Goal: Transaction & Acquisition: Purchase product/service

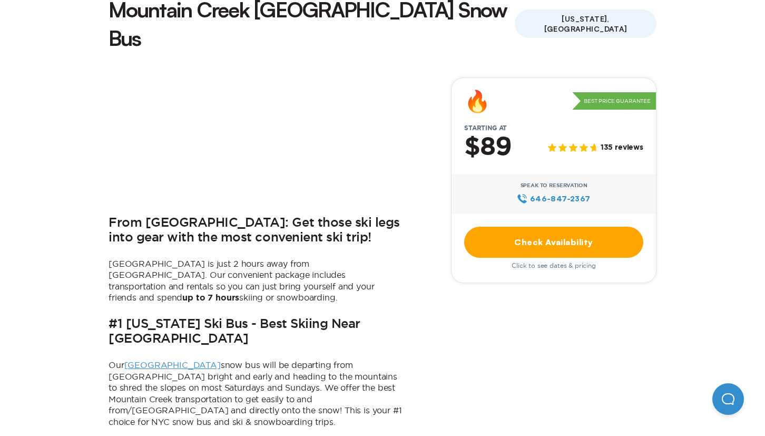
scroll to position [316, 0]
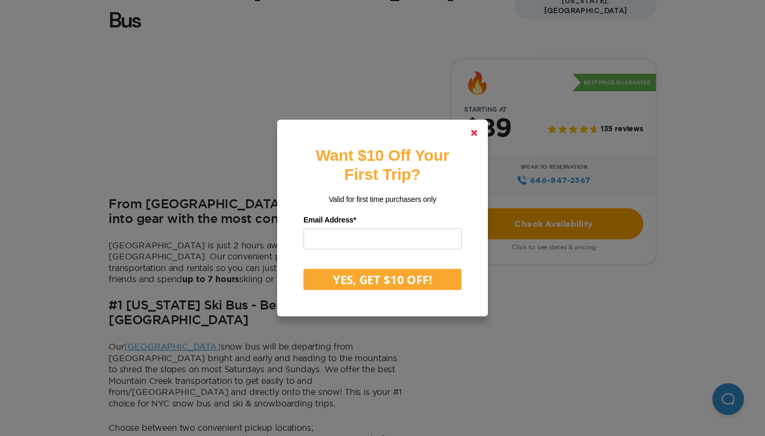
click at [474, 134] on link at bounding box center [474, 132] width 25 height 25
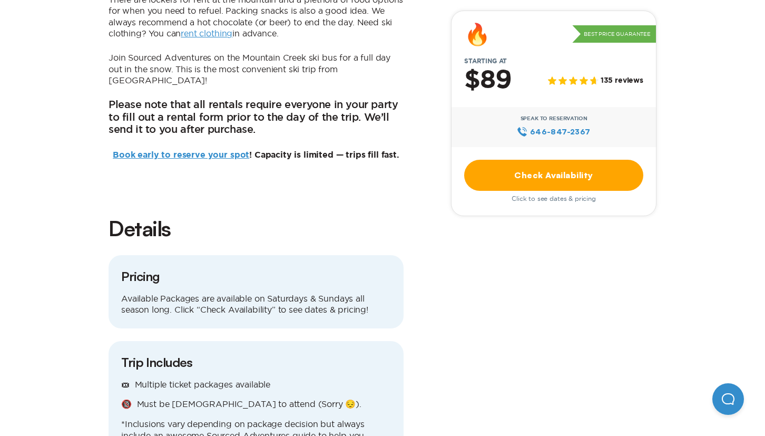
scroll to position [1002, 0]
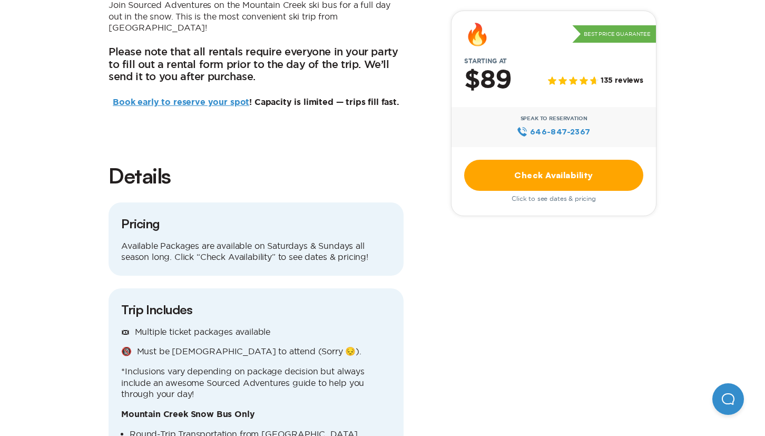
click at [235, 326] on p "🎟 Multiple ticket packages available" at bounding box center [256, 332] width 270 height 12
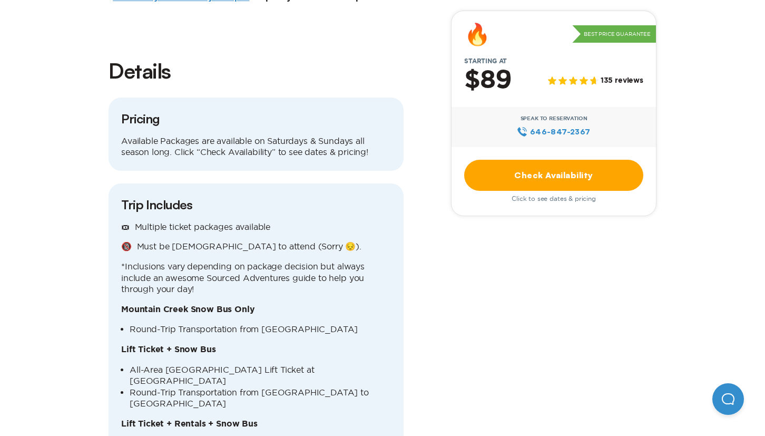
scroll to position [1107, 0]
click at [186, 292] on div "🎟 Multiple ticket packages available 🔞 Must be [DEMOGRAPHIC_DATA] to attend (So…" at bounding box center [256, 411] width 270 height 380
click at [171, 345] on b "Lift Ticket + Snow Bus" at bounding box center [168, 349] width 94 height 8
click at [172, 345] on b "Lift Ticket + Snow Bus" at bounding box center [168, 349] width 94 height 8
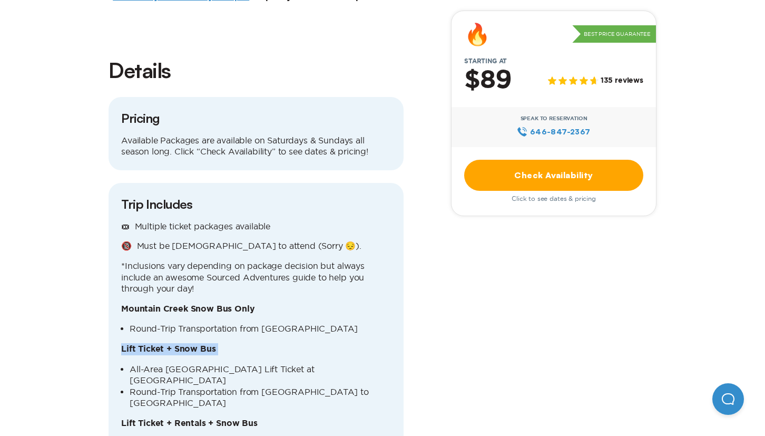
click at [146, 345] on b "Lift Ticket + Snow Bus" at bounding box center [168, 349] width 94 height 8
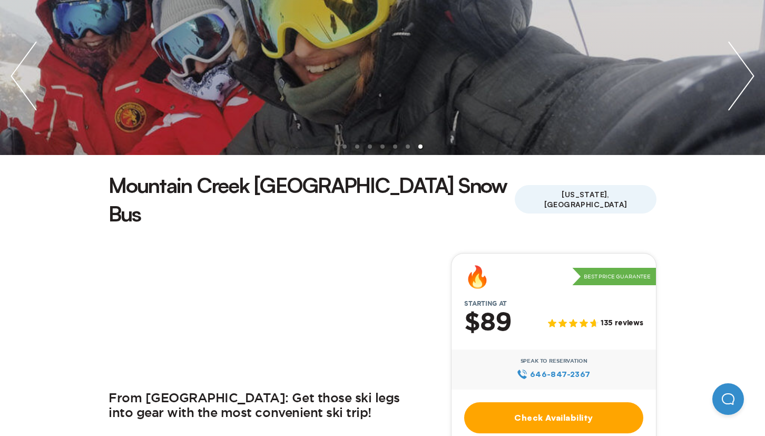
scroll to position [105, 0]
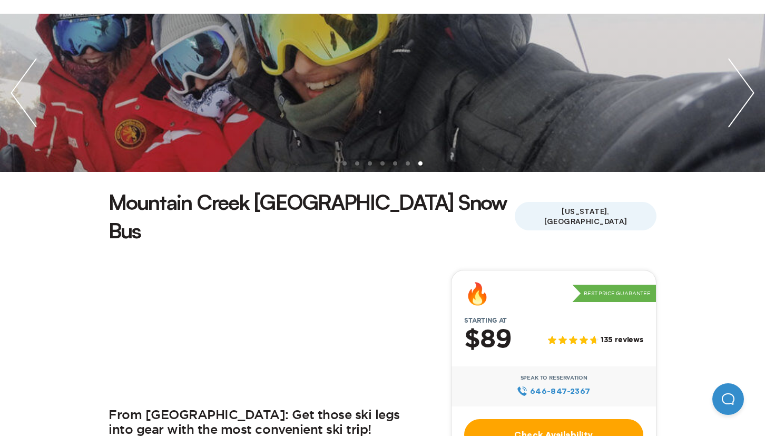
click at [505, 326] on h2 "$89" at bounding box center [487, 339] width 47 height 27
click at [497, 326] on h2 "$89" at bounding box center [487, 339] width 47 height 27
drag, startPoint x: 493, startPoint y: 306, endPoint x: 462, endPoint y: 307, distance: 31.1
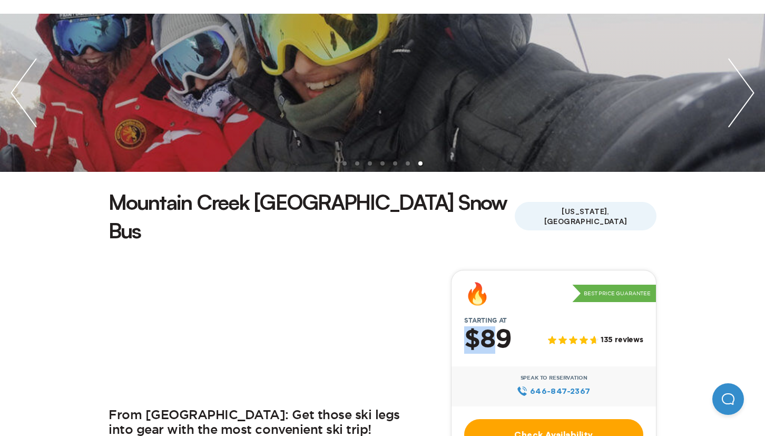
click at [462, 326] on div "$89 135 reviews" at bounding box center [554, 339] width 205 height 27
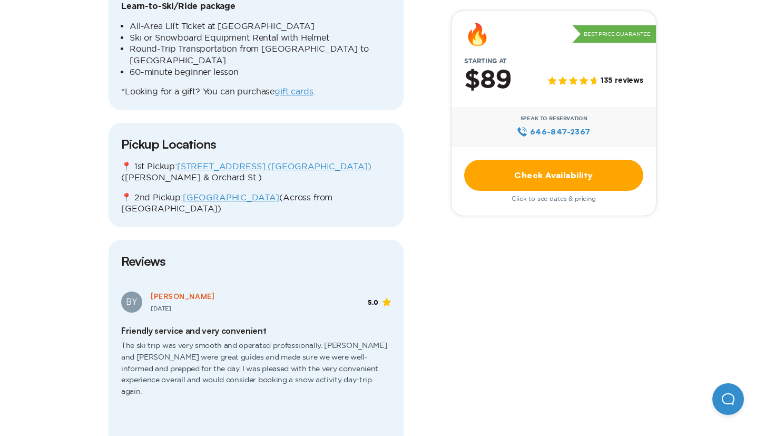
scroll to position [1740, 0]
